Goal: Information Seeking & Learning: Learn about a topic

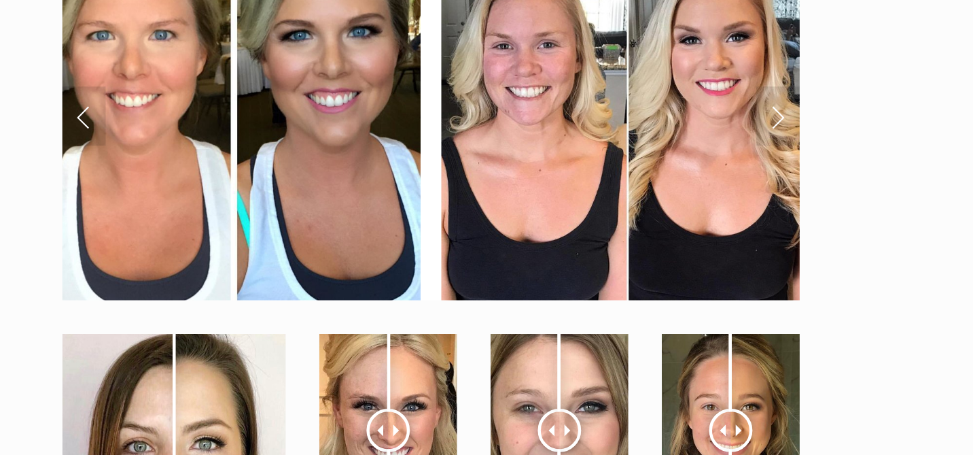
scroll to position [4735, 0]
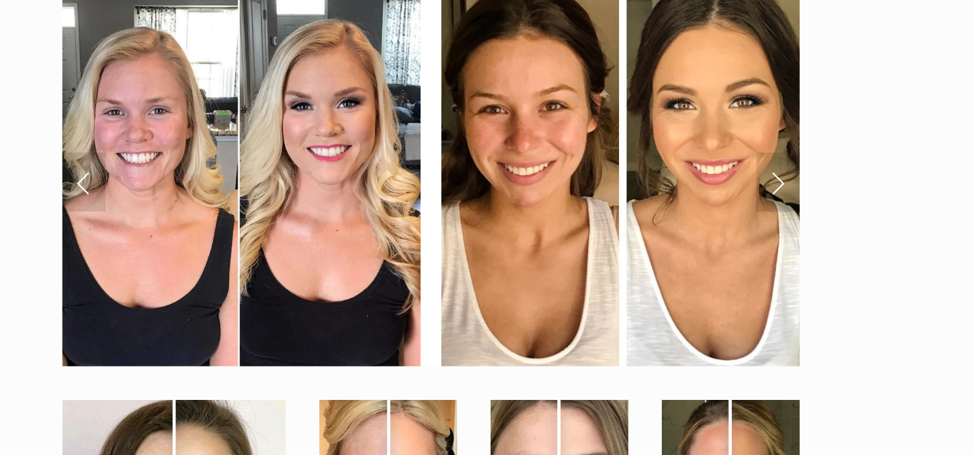
click at [700, 216] on link "Next Slide" at bounding box center [697, 212] width 30 height 41
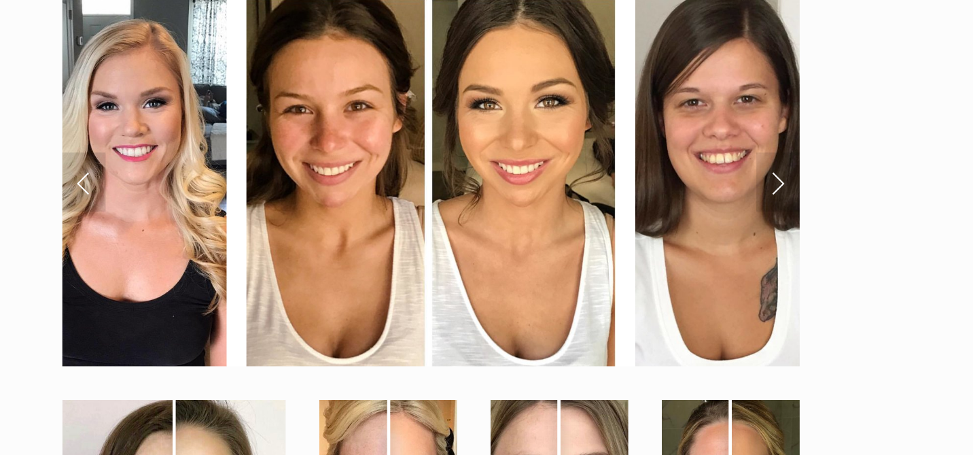
click at [700, 215] on link "Next Slide" at bounding box center [697, 212] width 30 height 41
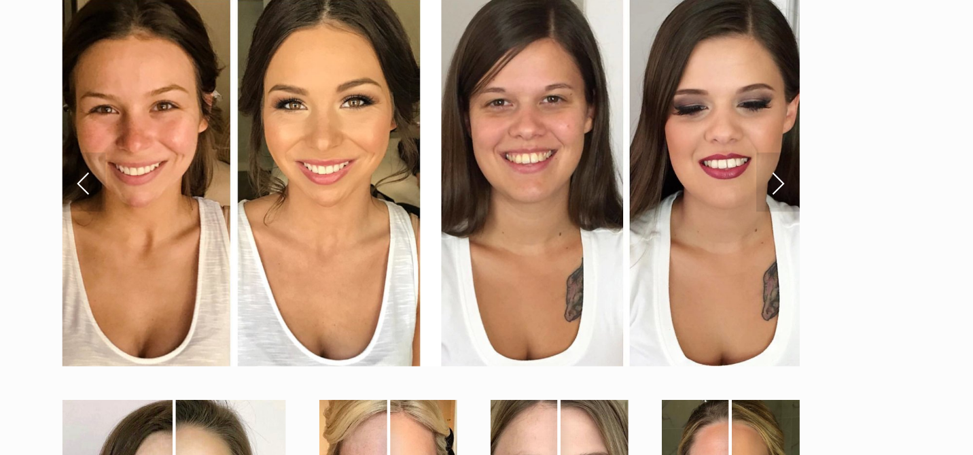
click at [701, 215] on link "Next Slide" at bounding box center [697, 212] width 30 height 41
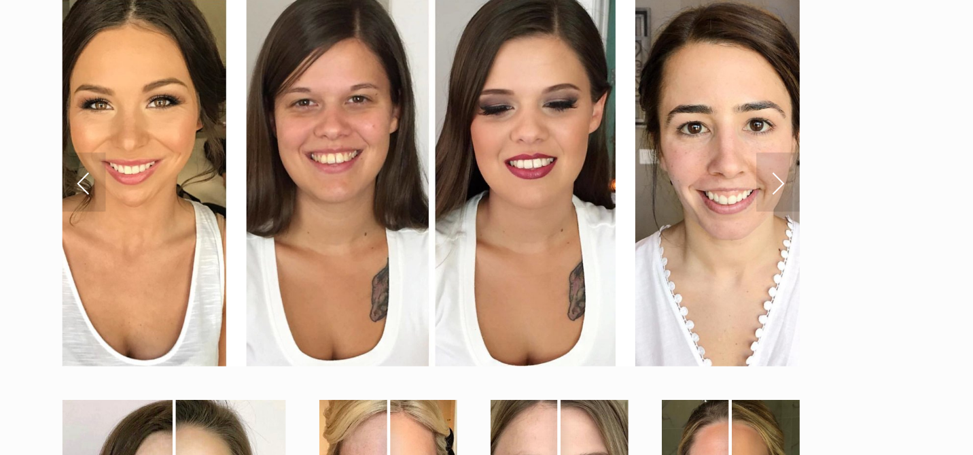
click at [701, 215] on link "Next Slide" at bounding box center [697, 212] width 30 height 41
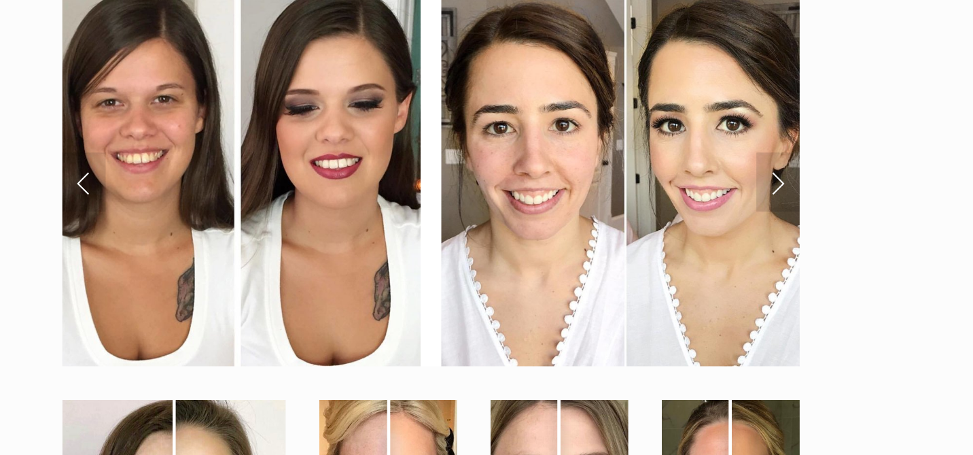
click at [701, 215] on link "Next Slide" at bounding box center [697, 212] width 30 height 41
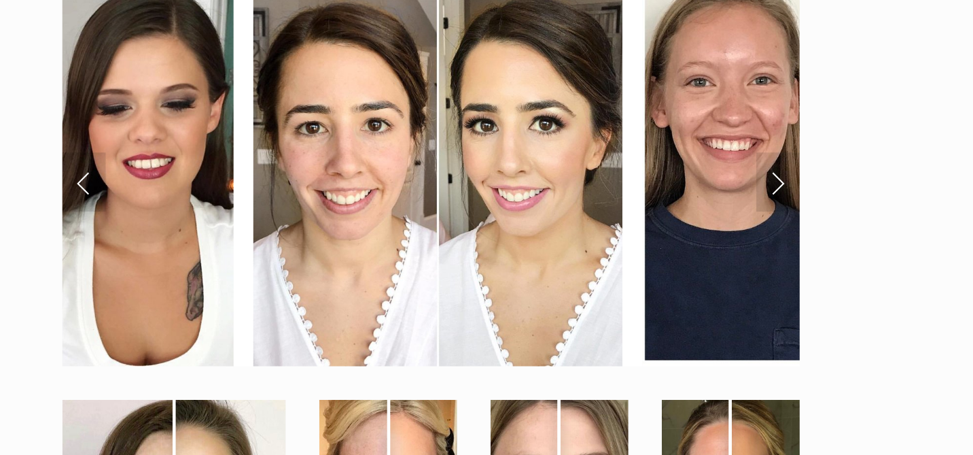
click at [701, 215] on link "Next Slide" at bounding box center [697, 212] width 30 height 41
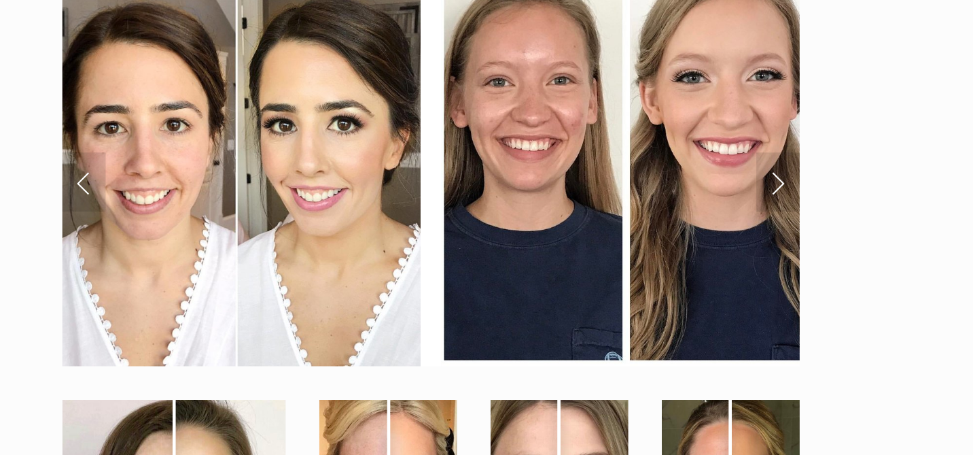
click at [701, 215] on link "Next Slide" at bounding box center [697, 212] width 30 height 41
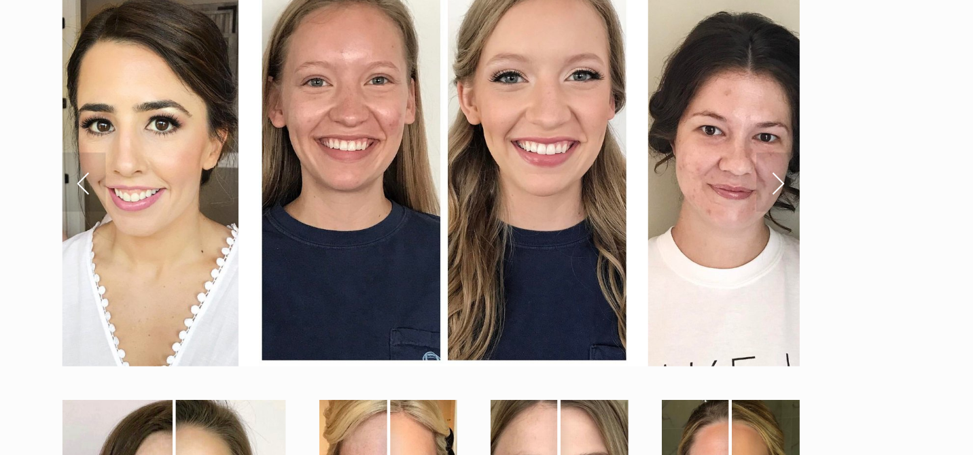
click at [701, 215] on link "Next Slide" at bounding box center [697, 212] width 30 height 41
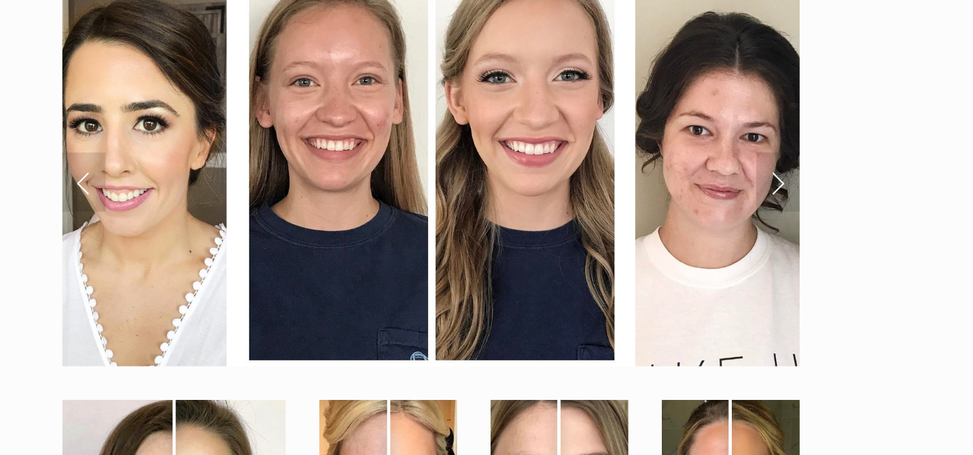
click at [701, 215] on link "Next Slide" at bounding box center [697, 212] width 30 height 41
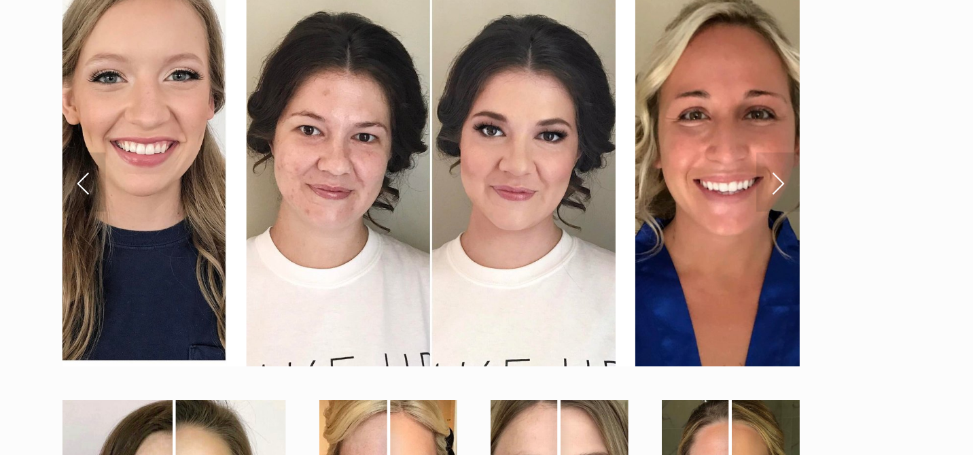
click at [700, 215] on link "Next Slide" at bounding box center [697, 212] width 30 height 41
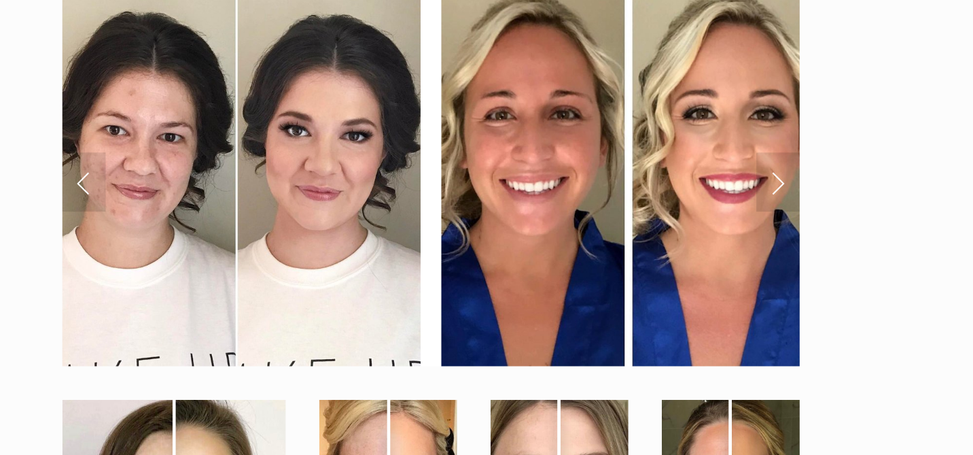
click at [700, 215] on link "Next Slide" at bounding box center [697, 212] width 30 height 41
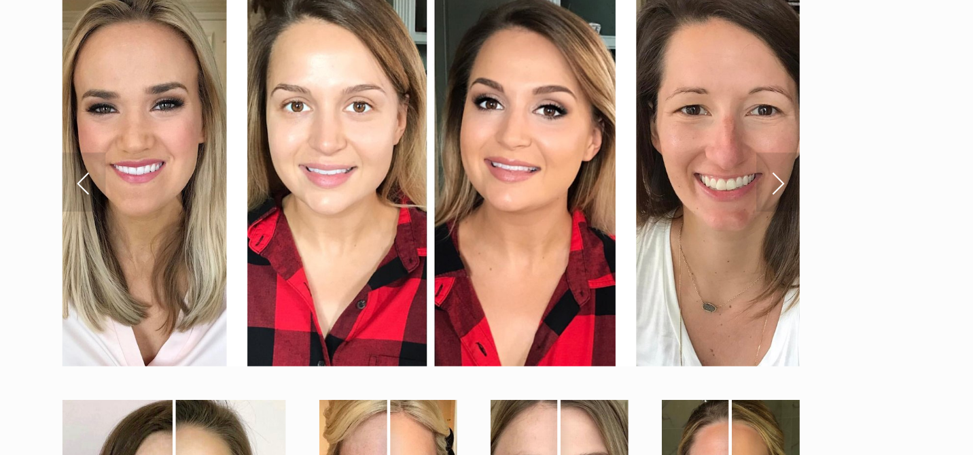
click at [700, 215] on link "Next Slide" at bounding box center [697, 212] width 30 height 41
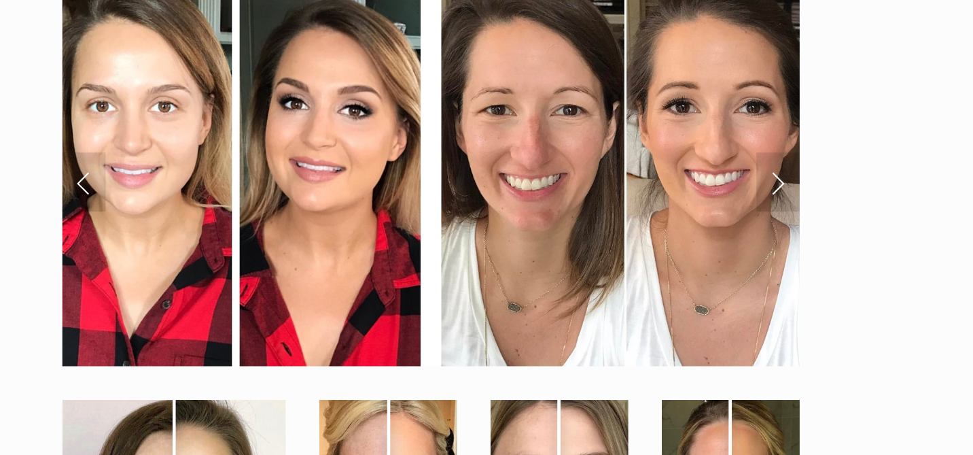
click at [700, 215] on link "Next Slide" at bounding box center [697, 212] width 30 height 41
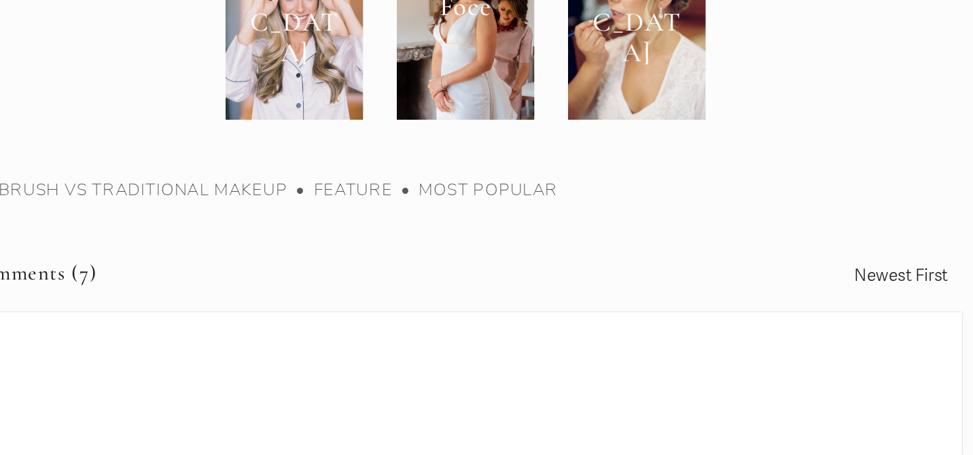
scroll to position [5551, 0]
